Goal: Find specific page/section: Find specific page/section

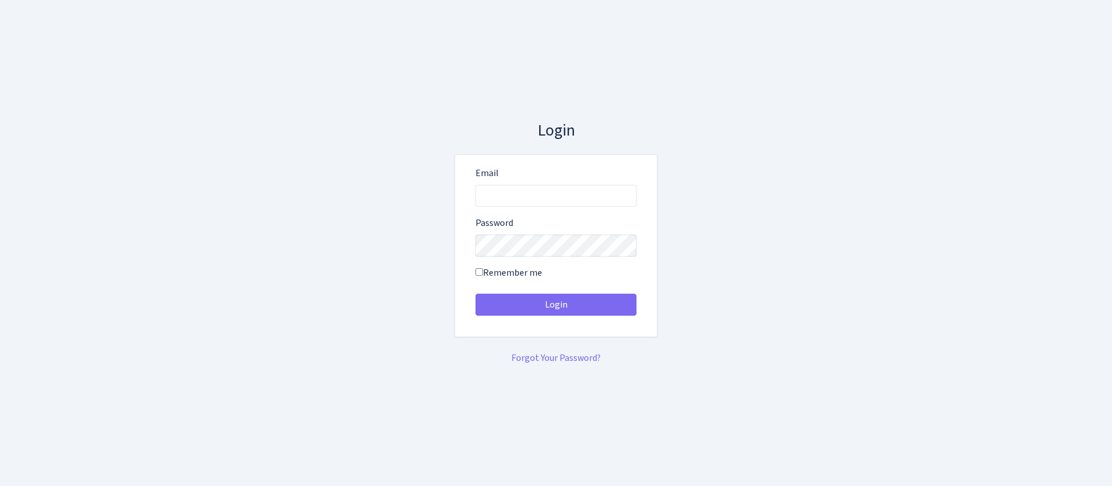
type input "[EMAIL_ADDRESS][DOMAIN_NAME]"
click at [476, 294] on button "Login" at bounding box center [556, 305] width 161 height 22
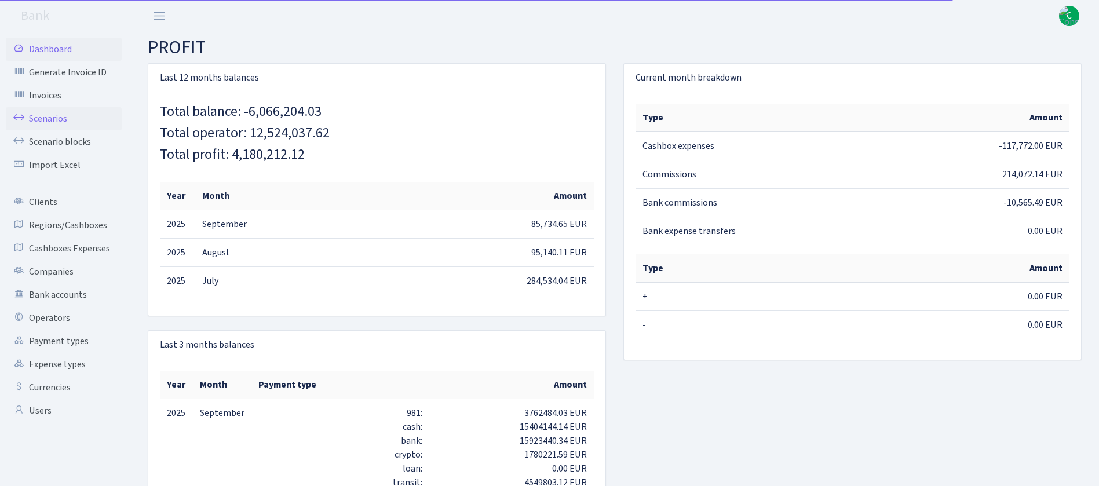
click at [66, 112] on link "Scenarios" at bounding box center [64, 118] width 116 height 23
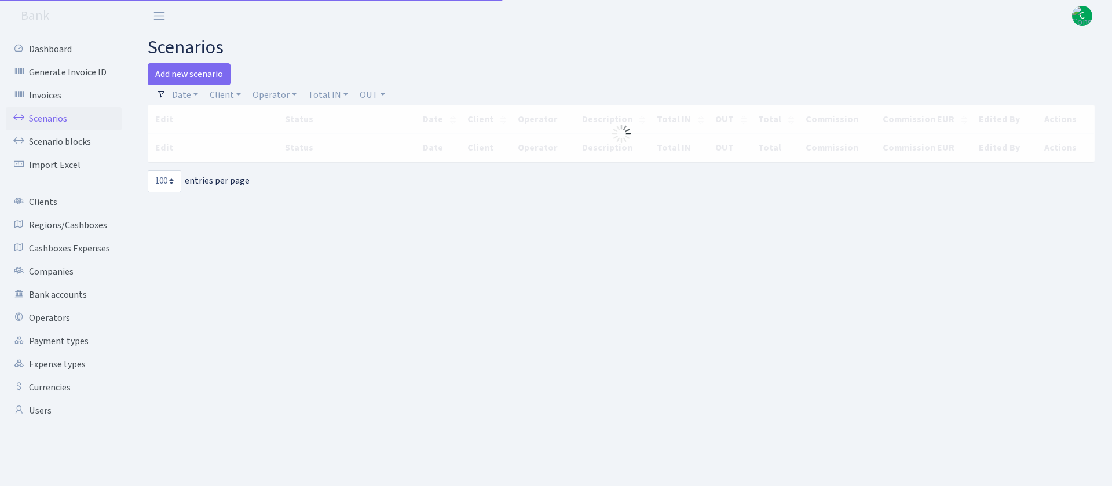
select select "100"
click at [232, 98] on link "Client" at bounding box center [225, 95] width 41 height 20
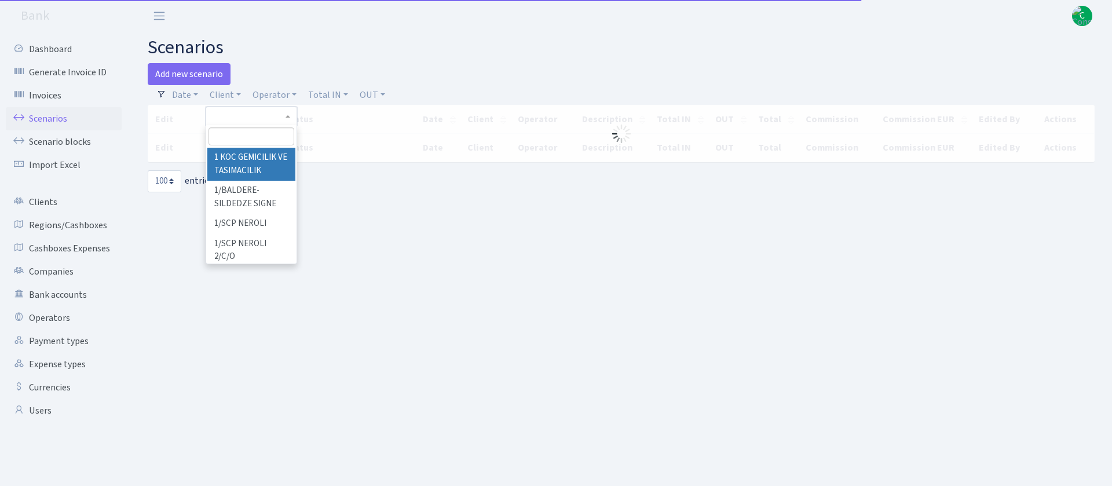
click at [262, 139] on input "search" at bounding box center [252, 136] width 86 height 18
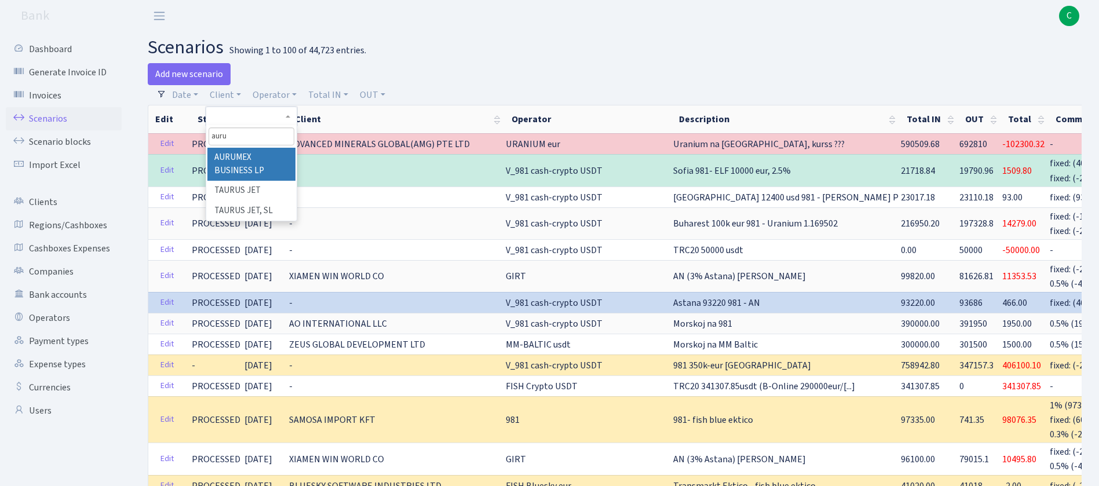
type input "auru"
click at [251, 159] on li "AURUMEX BUSINESS LP" at bounding box center [251, 164] width 88 height 33
